Goal: Task Accomplishment & Management: Use online tool/utility

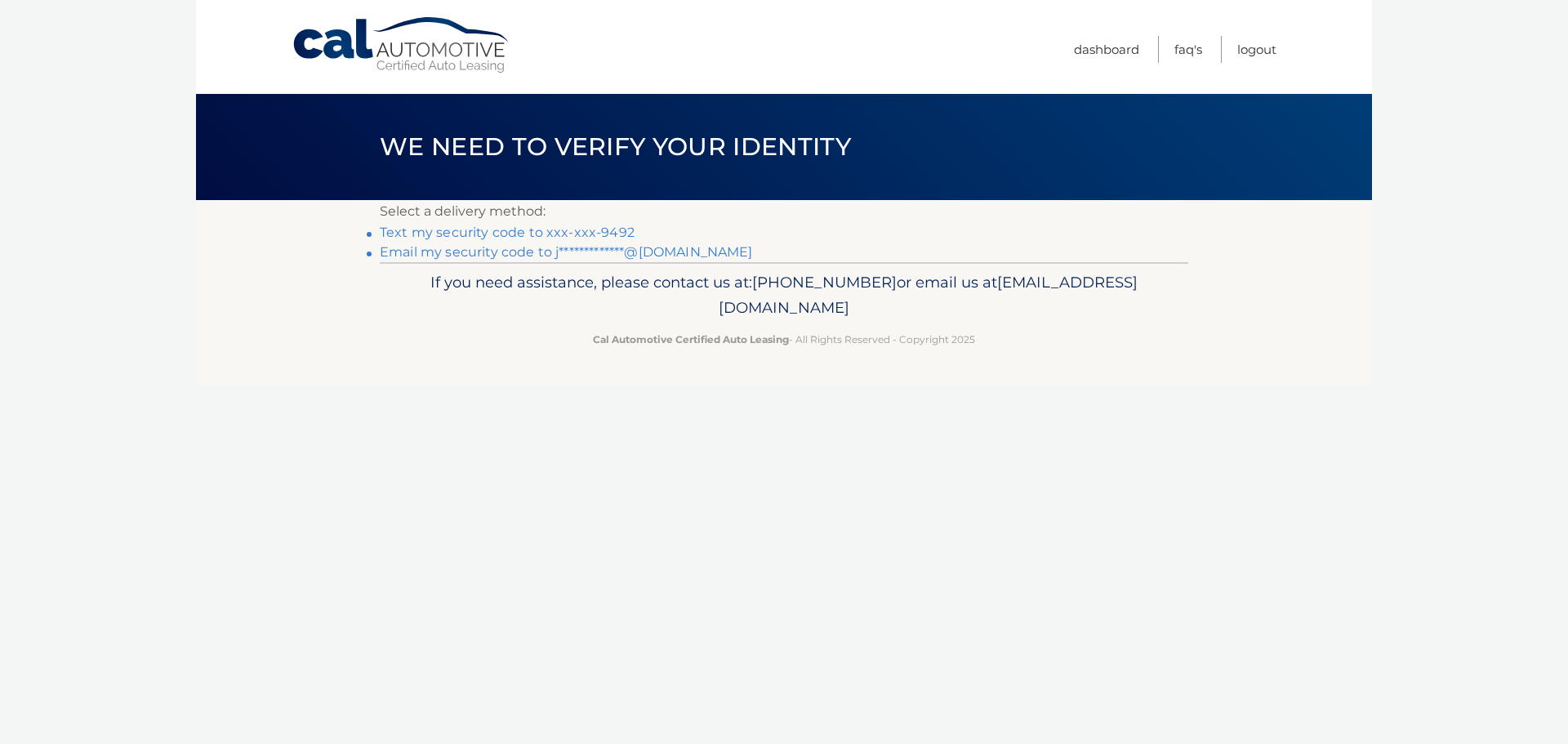
click at [611, 231] on link "Text my security code to xxx-xxx-9492" at bounding box center [507, 232] width 255 height 15
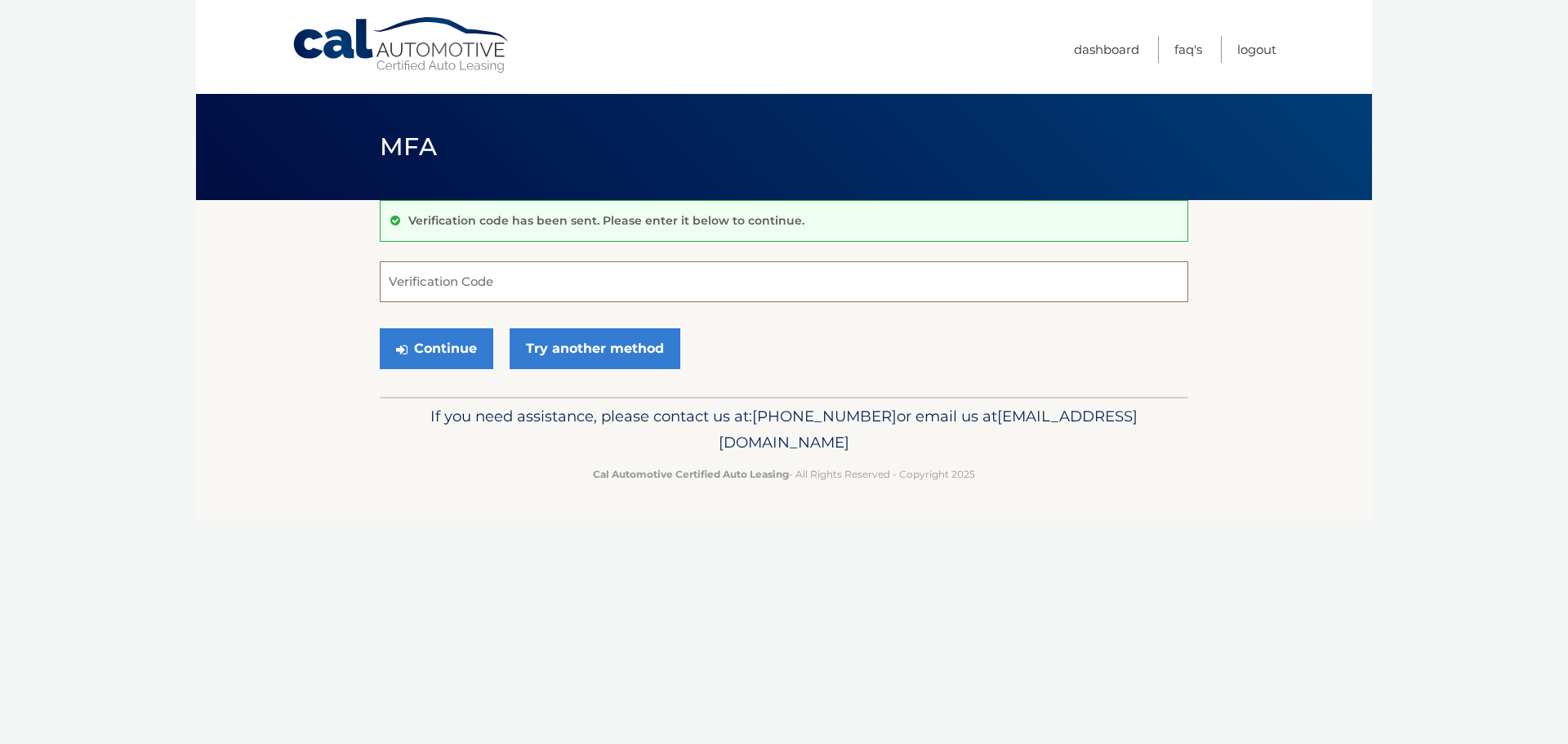
click at [587, 274] on input "Verification Code" at bounding box center [784, 281] width 808 height 41
type input "645760"
click at [380, 328] on button "Continue" at bounding box center [436, 348] width 114 height 41
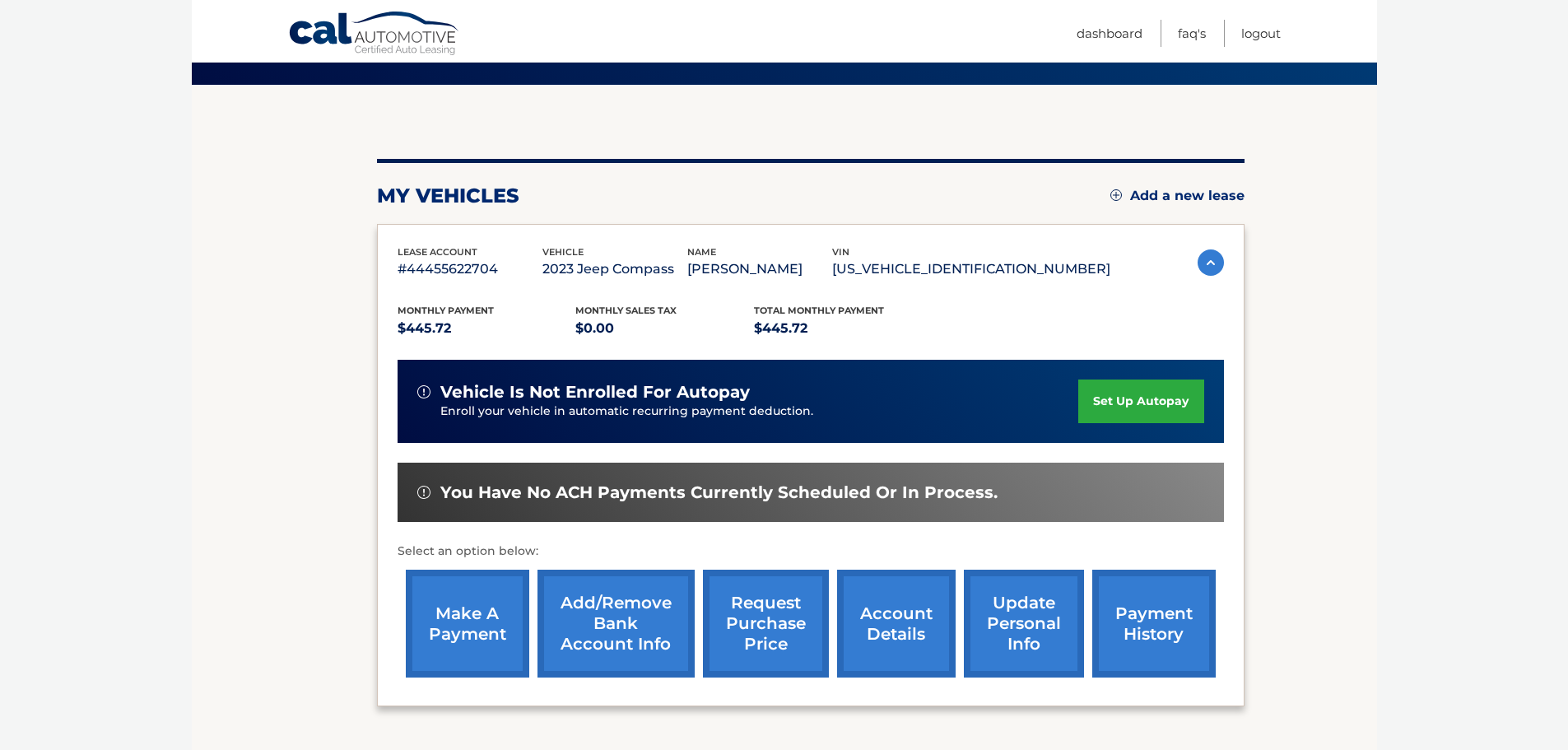
scroll to position [165, 0]
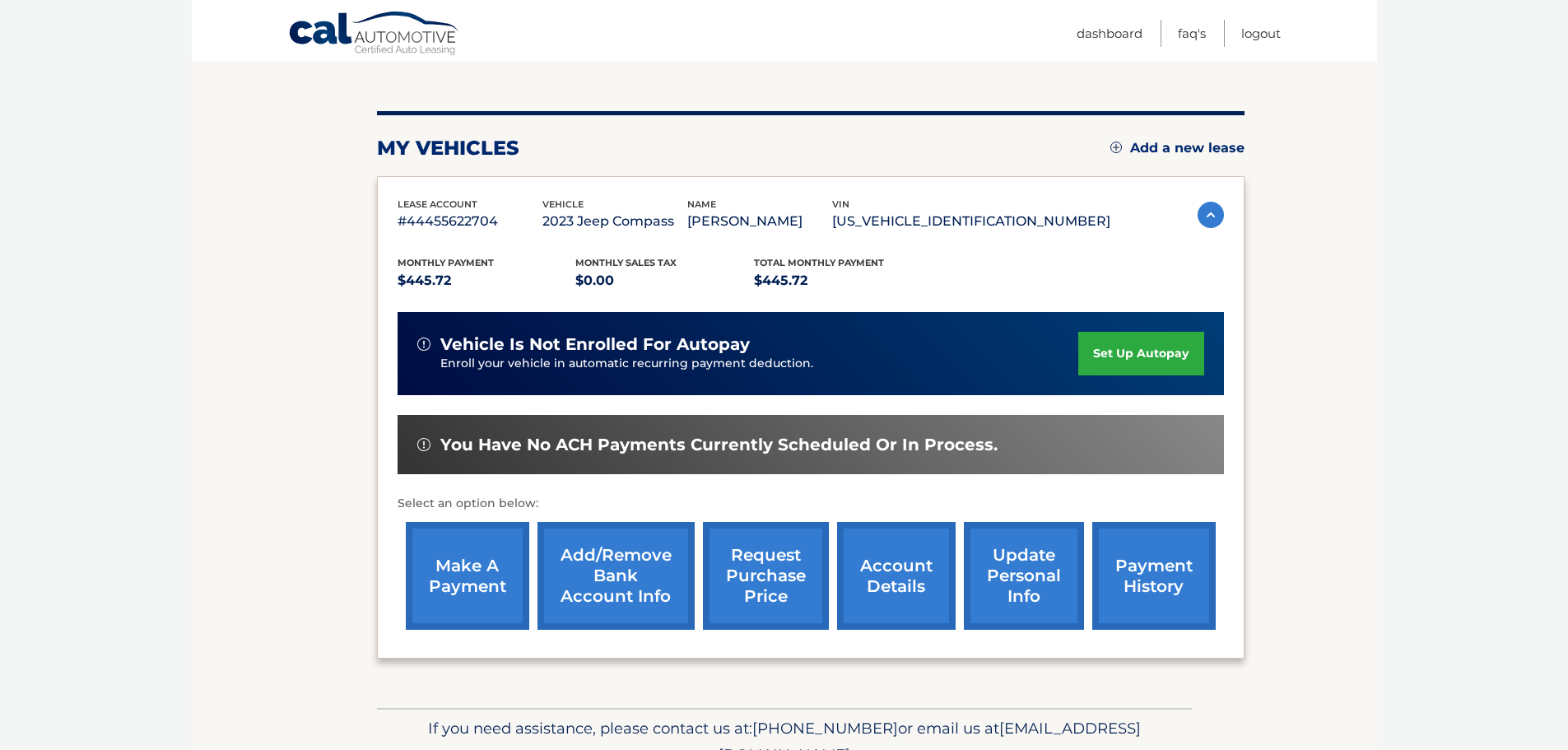
click at [458, 571] on link "make a payment" at bounding box center [468, 575] width 124 height 108
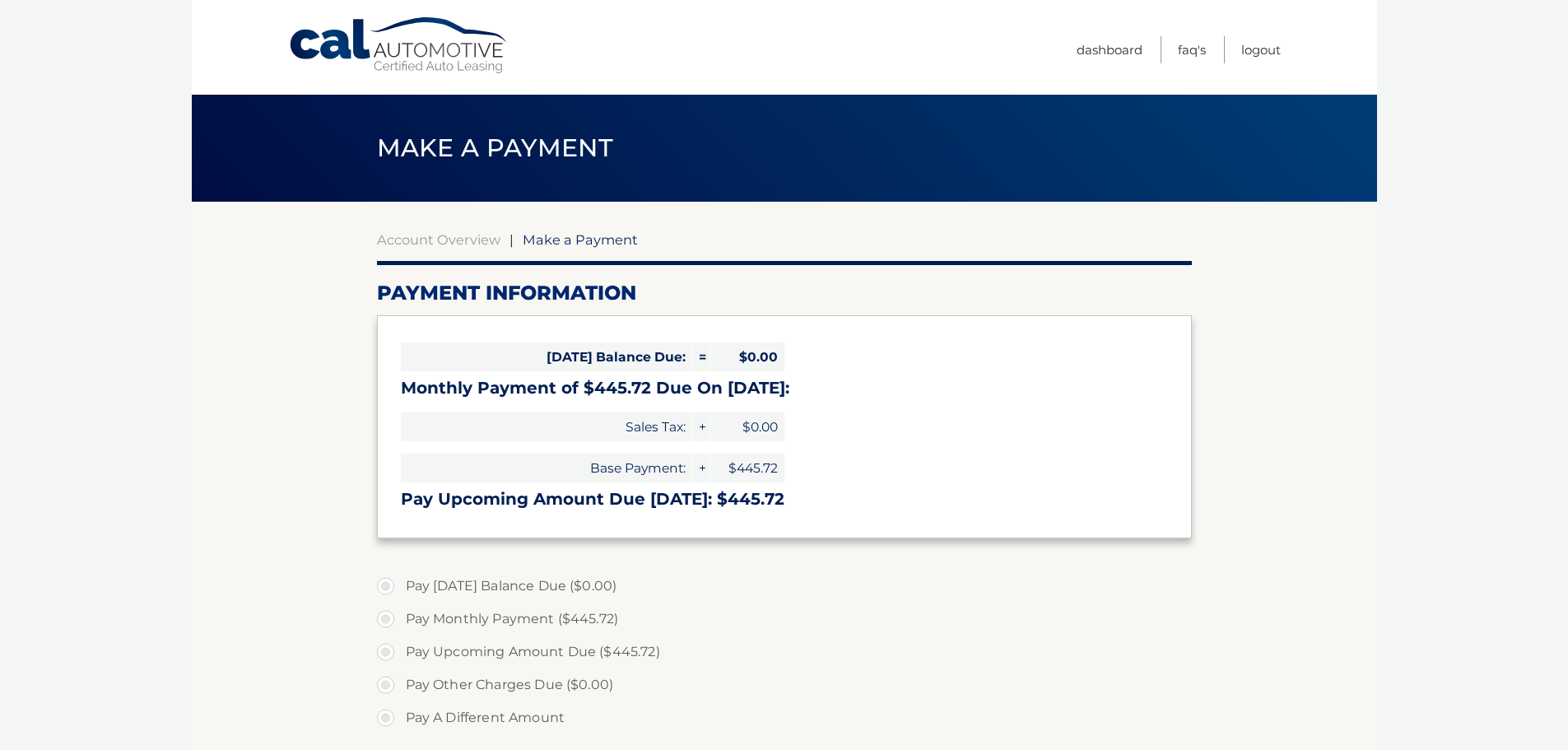
select select "NTM1ZDExMGUtMGYxMC00N2QxLThkY2UtNThlNDY4NzZmOTRi"
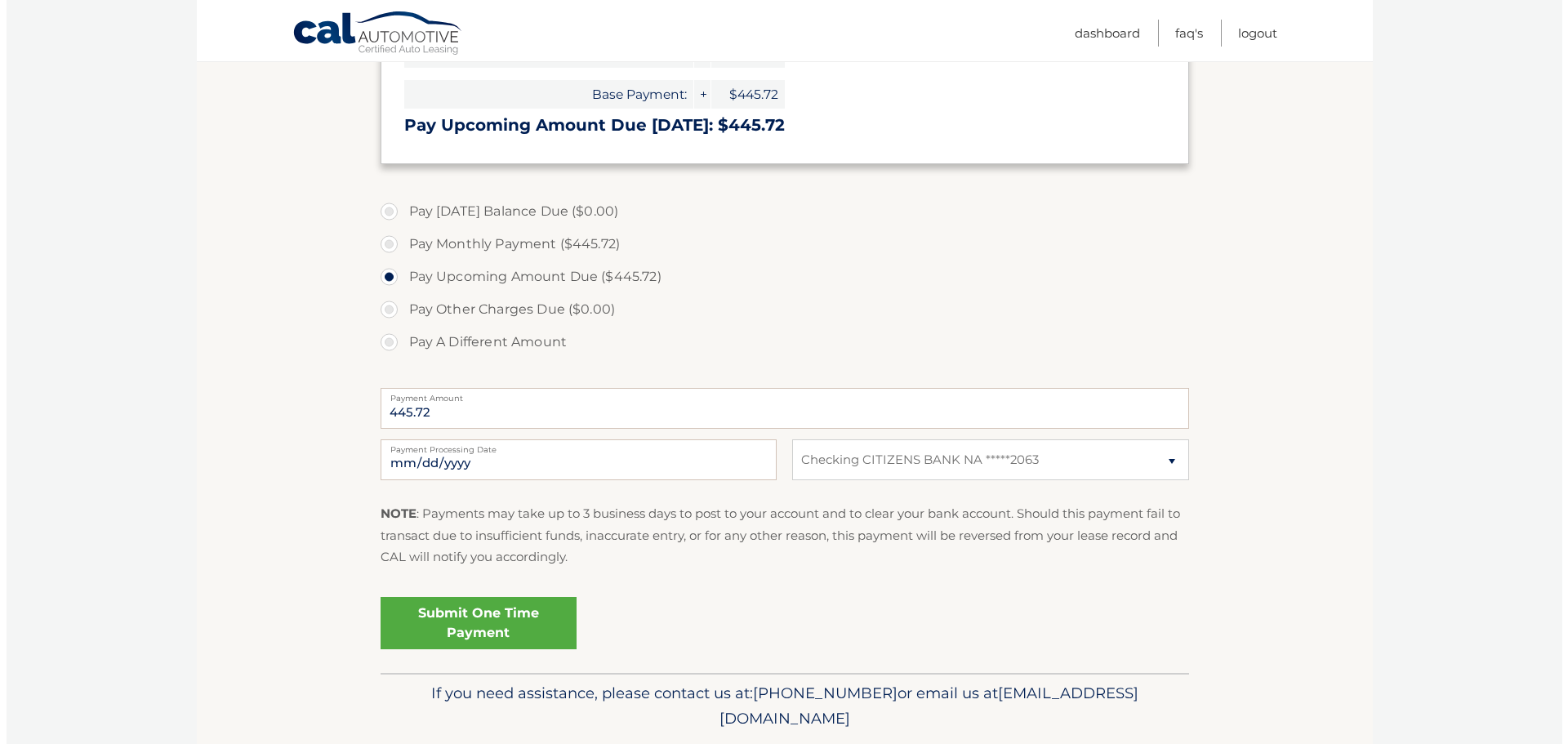
scroll to position [408, 0]
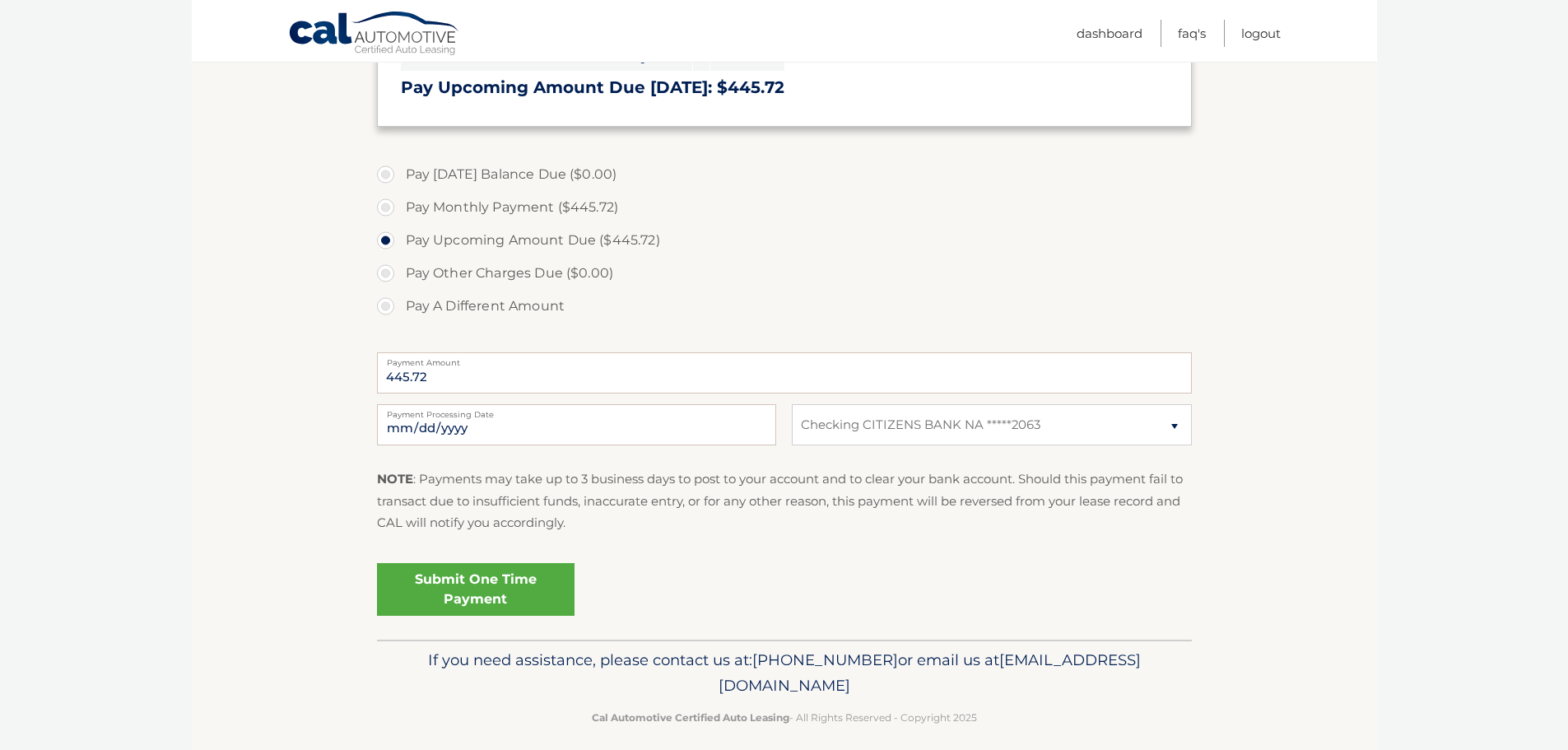
click at [464, 594] on link "Submit One Time Payment" at bounding box center [475, 590] width 198 height 53
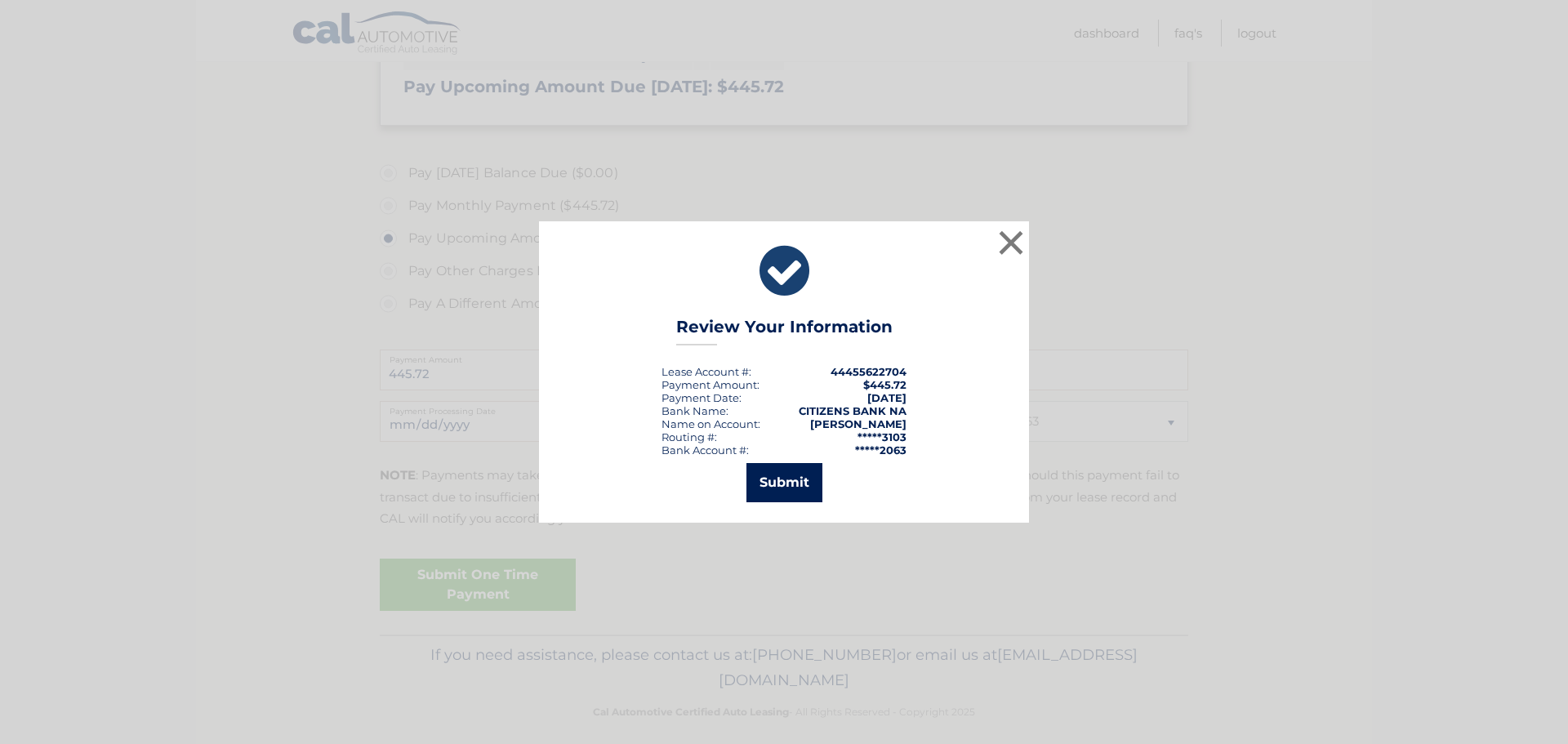
click at [803, 490] on button "Submit" at bounding box center [784, 482] width 76 height 40
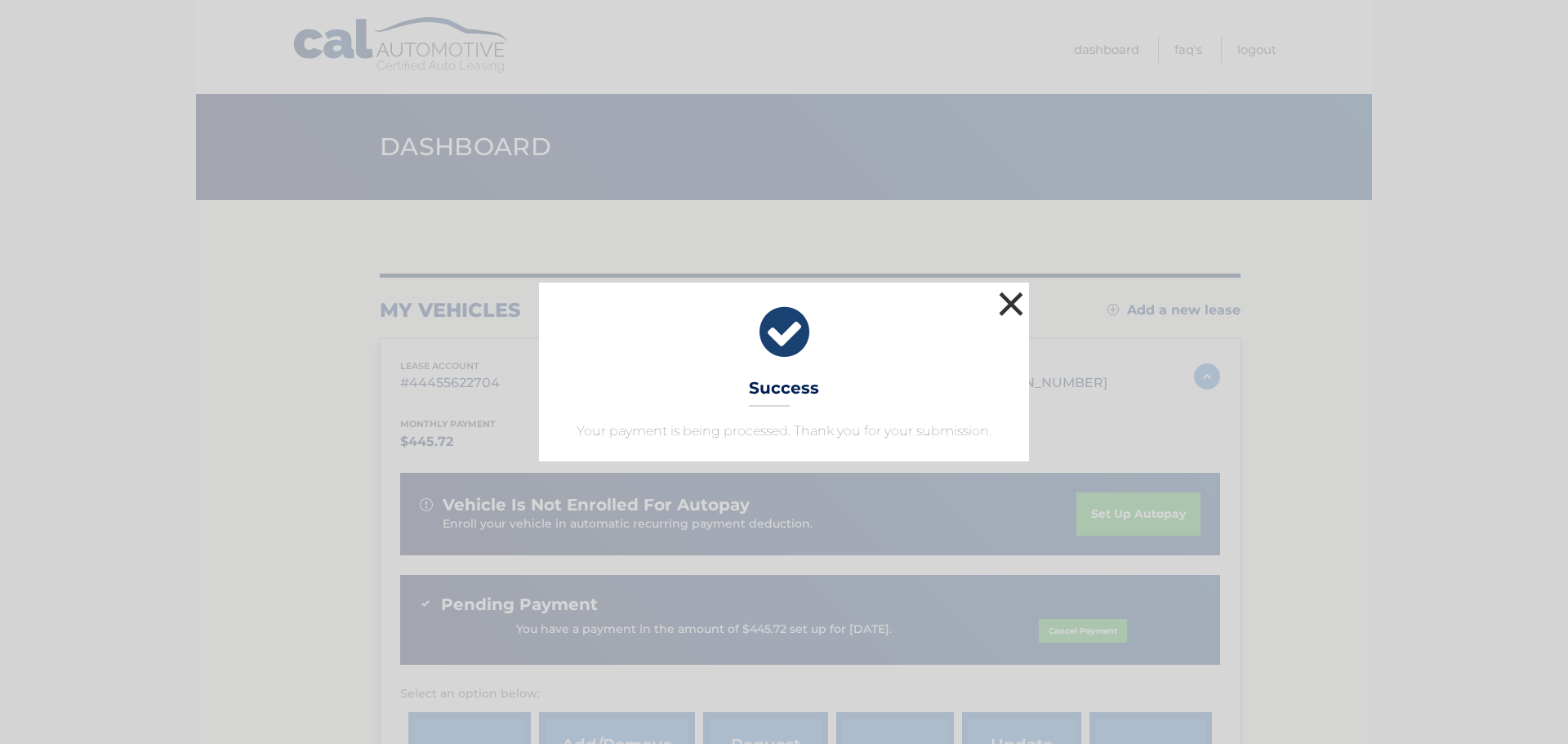
click at [1010, 300] on button "×" at bounding box center [1011, 303] width 33 height 33
